Goal: Go to known website: Go to known website

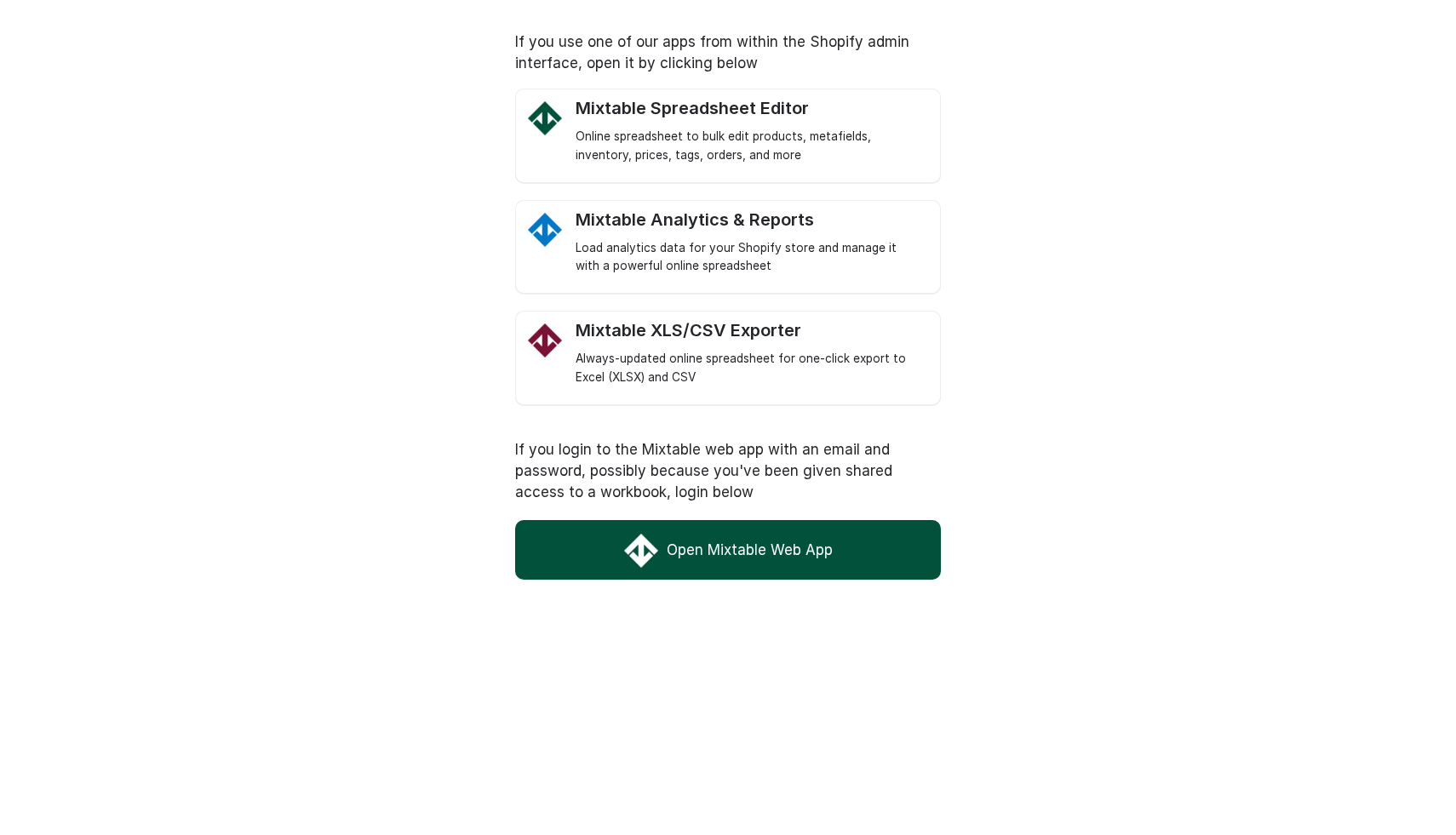
click at [735, 548] on link "Open Mixtable Web App" at bounding box center [728, 549] width 425 height 60
drag, startPoint x: 0, startPoint y: 0, endPoint x: 668, endPoint y: 563, distance: 873.6
click at [668, 563] on link "Open Mixtable Web App" at bounding box center [728, 549] width 425 height 60
